Goal: Information Seeking & Learning: Learn about a topic

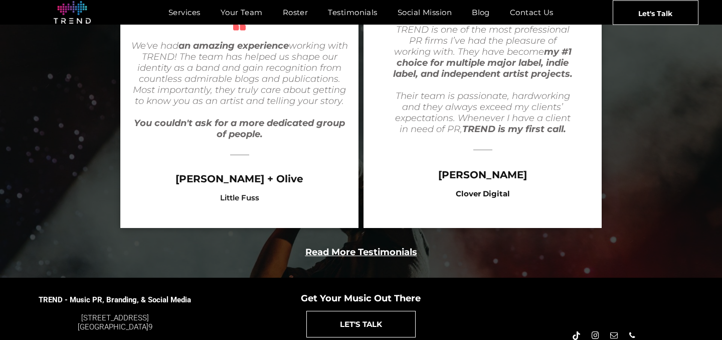
scroll to position [2033, 0]
